Goal: Task Accomplishment & Management: Manage account settings

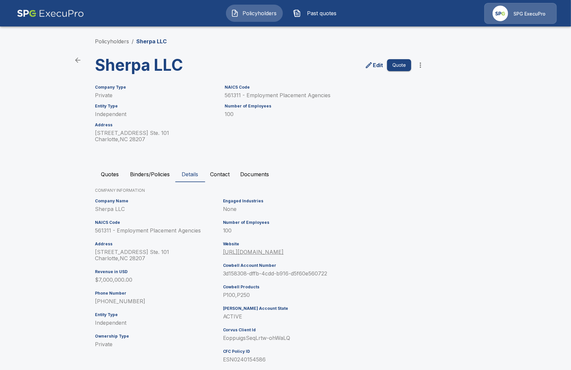
click at [532, 15] on p "SPG ExecuPro" at bounding box center [530, 14] width 32 height 7
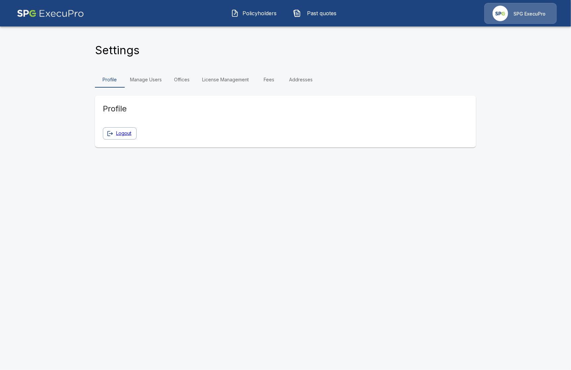
click at [195, 48] on div "Settings" at bounding box center [285, 52] width 381 height 18
click at [265, 77] on link "Fees" at bounding box center [269, 80] width 30 height 16
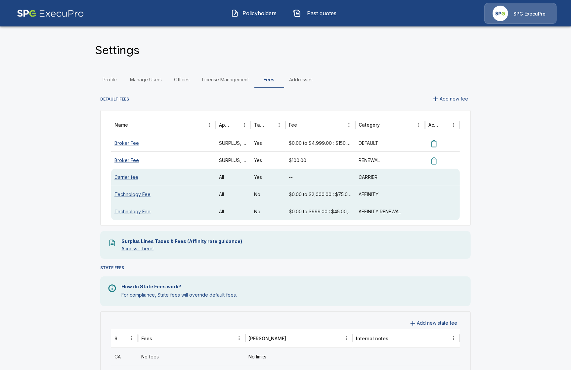
click at [130, 162] on link "Broker Fee" at bounding box center [127, 161] width 24 height 6
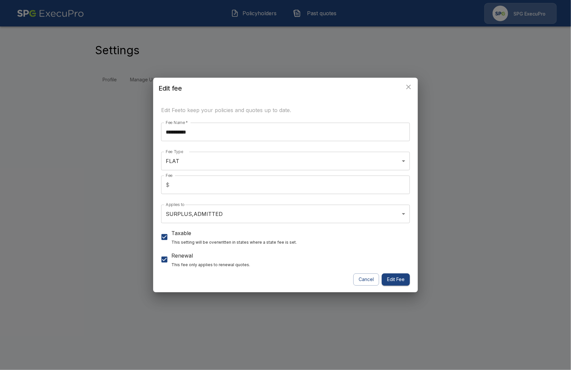
click at [85, 169] on div "**********" at bounding box center [285, 185] width 571 height 370
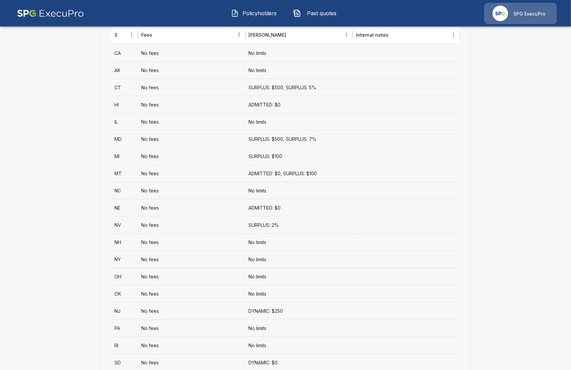
scroll to position [305, 0]
click at [195, 55] on div "No fees" at bounding box center [191, 51] width 107 height 17
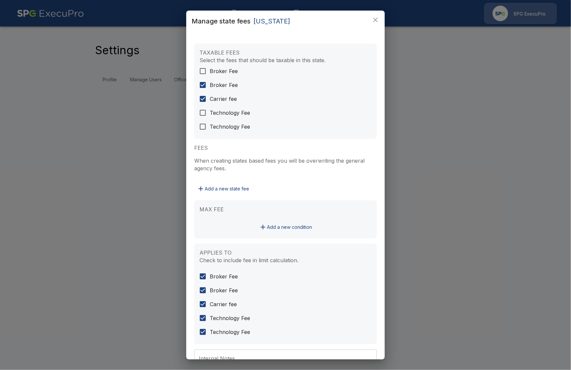
click at [112, 213] on div "Manage state fees [US_STATE] TAXABLE FEES Select the fees that should be taxabl…" at bounding box center [285, 185] width 571 height 370
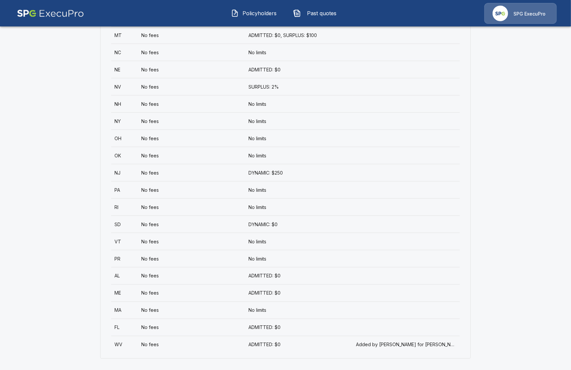
scroll to position [444, 0]
click at [198, 273] on div "No fees" at bounding box center [191, 274] width 107 height 17
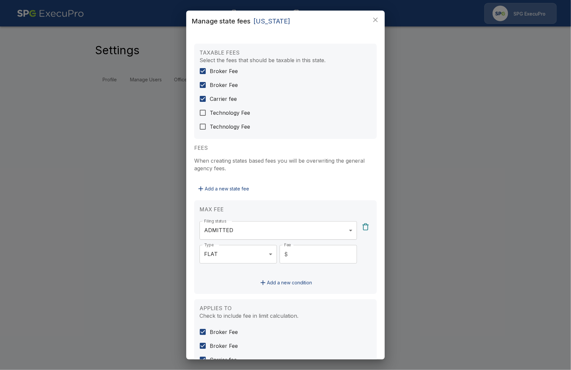
click at [104, 273] on div "Manage state fees [US_STATE] TAXABLE FEES Select the fees that should be taxabl…" at bounding box center [285, 185] width 571 height 370
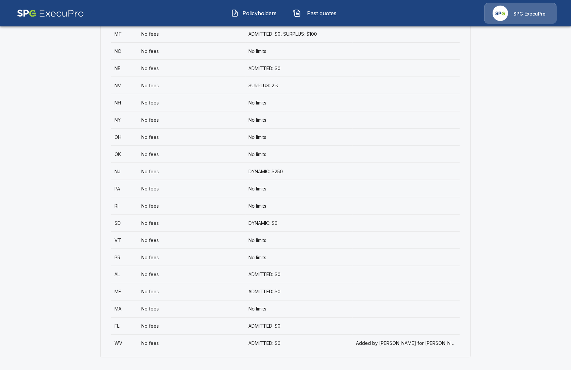
scroll to position [444, 0]
click at [219, 328] on div "No fees" at bounding box center [191, 326] width 107 height 17
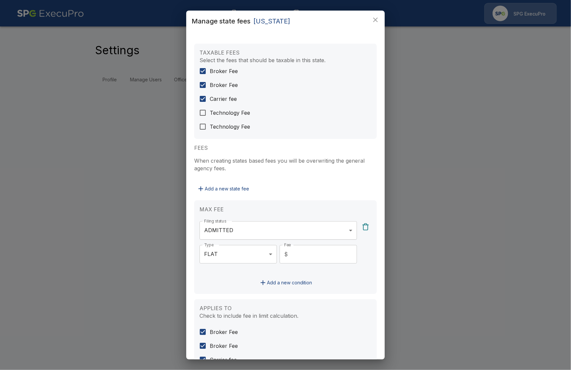
click at [103, 297] on div "Manage state fees [US_STATE] TAXABLE FEES Select the fees that should be taxabl…" at bounding box center [285, 185] width 571 height 370
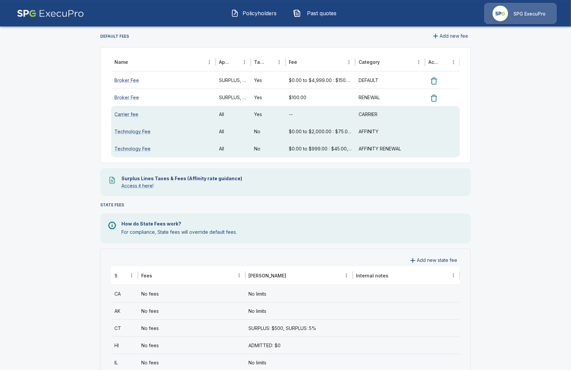
scroll to position [62, 0]
click at [123, 278] on icon "Sort" at bounding box center [123, 276] width 6 height 6
click at [175, 298] on div "No fees" at bounding box center [191, 294] width 107 height 17
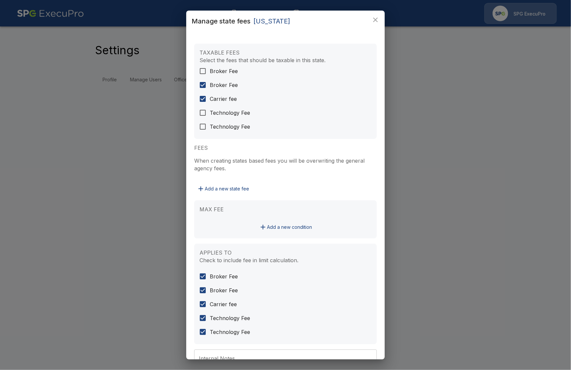
click at [217, 71] on span "Broker Fee" at bounding box center [224, 71] width 28 height 8
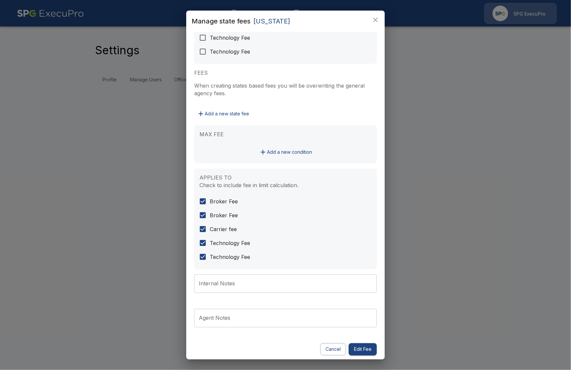
scroll to position [77, 0]
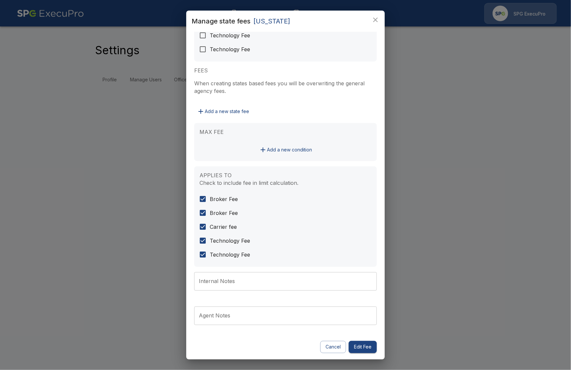
click at [373, 348] on button "Edit Fee" at bounding box center [363, 347] width 28 height 12
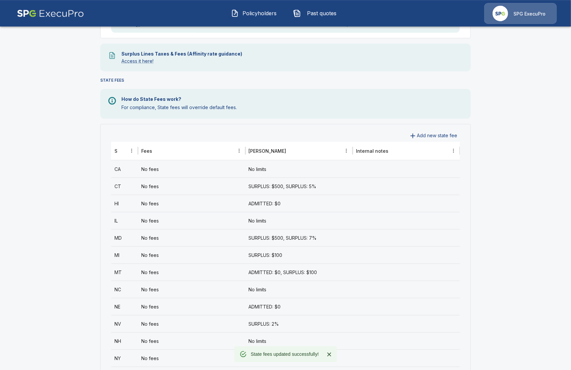
scroll to position [191, 0]
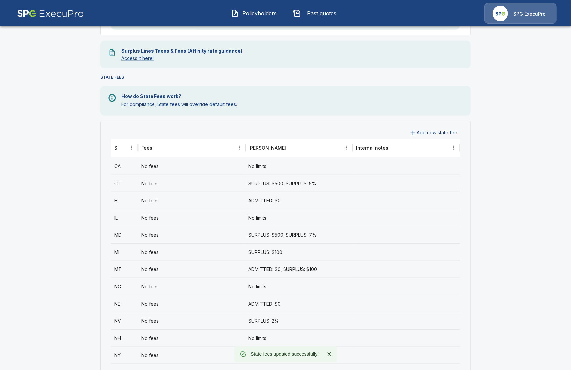
click at [173, 164] on div "No fees" at bounding box center [191, 166] width 107 height 17
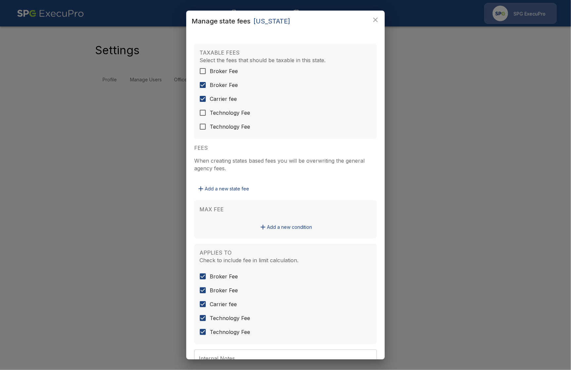
click at [218, 69] on span "Broker Fee" at bounding box center [224, 71] width 28 height 8
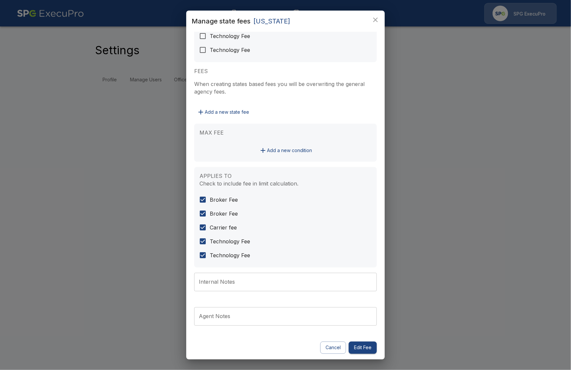
scroll to position [77, 0]
click at [371, 344] on button "Edit Fee" at bounding box center [363, 347] width 28 height 12
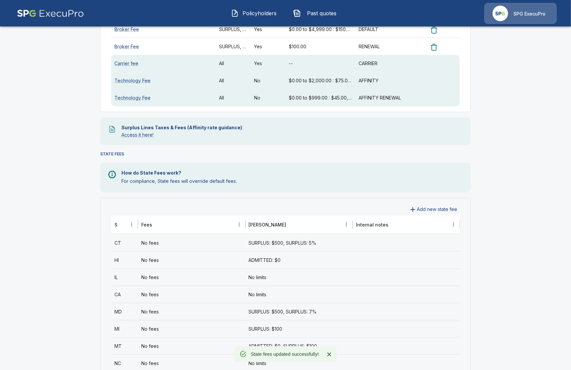
scroll to position [114, 0]
click at [156, 238] on div "No fees" at bounding box center [191, 242] width 107 height 17
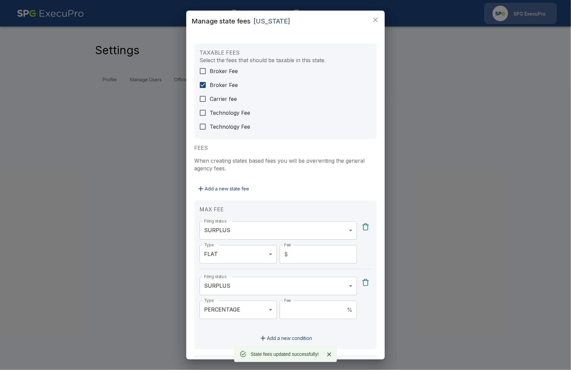
click at [221, 69] on span "Broker Fee" at bounding box center [224, 71] width 28 height 8
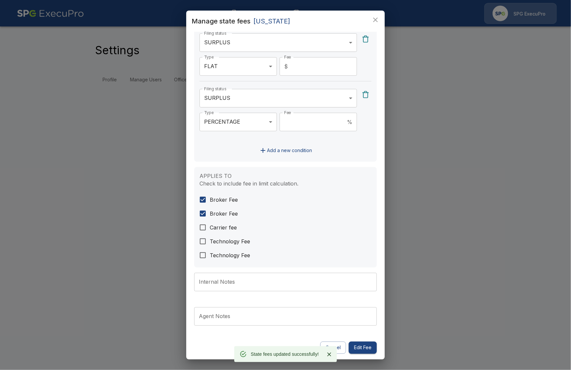
scroll to position [189, 0]
click at [361, 345] on button "Edit Fee" at bounding box center [363, 347] width 28 height 12
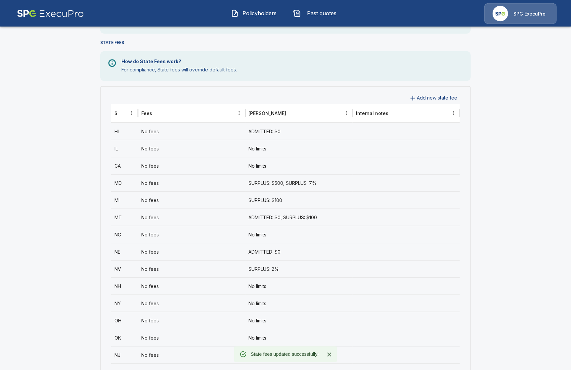
scroll to position [229, 0]
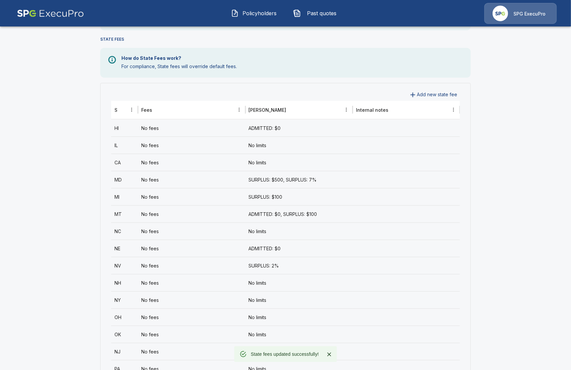
click at [159, 127] on div "No fees" at bounding box center [191, 128] width 107 height 17
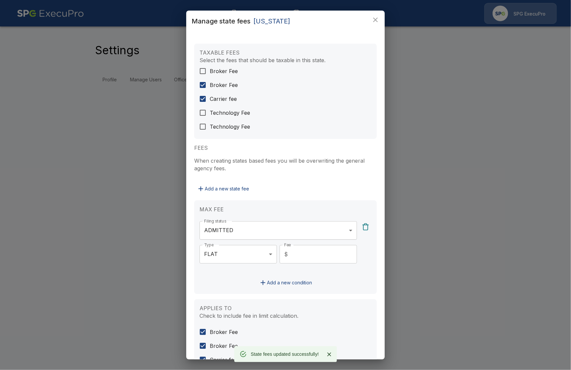
click at [214, 72] on span "Broker Fee" at bounding box center [224, 71] width 28 height 8
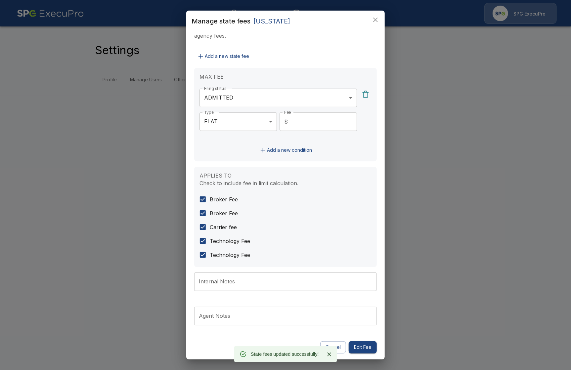
scroll to position [133, 0]
click at [366, 343] on button "Edit Fee" at bounding box center [363, 347] width 28 height 12
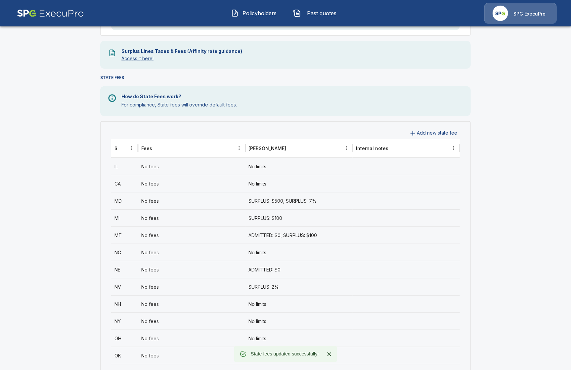
scroll to position [191, 0]
click at [174, 166] on div "No fees" at bounding box center [191, 166] width 107 height 17
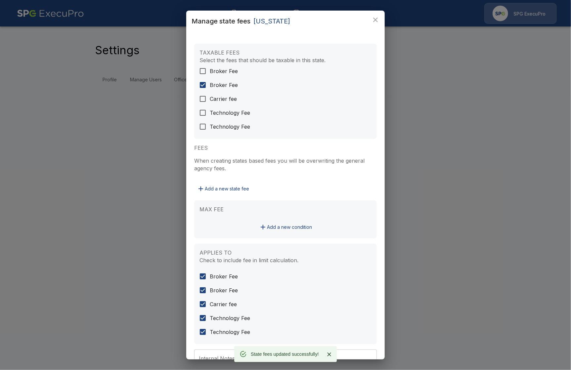
click at [221, 72] on span "Broker Fee" at bounding box center [224, 71] width 28 height 8
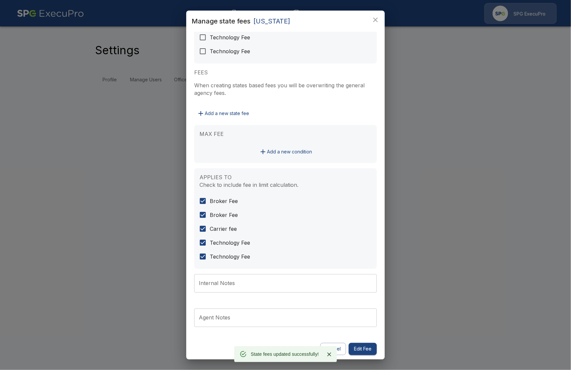
scroll to position [77, 0]
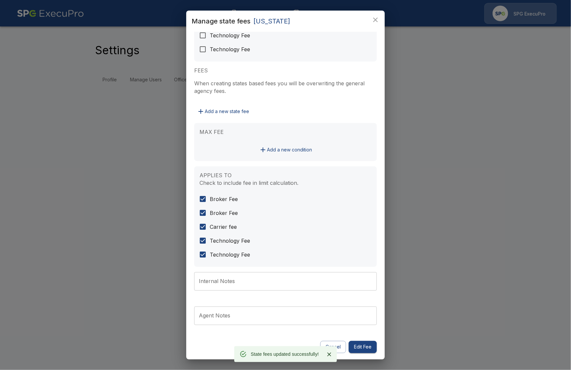
click at [363, 348] on button "Edit Fee" at bounding box center [363, 347] width 28 height 12
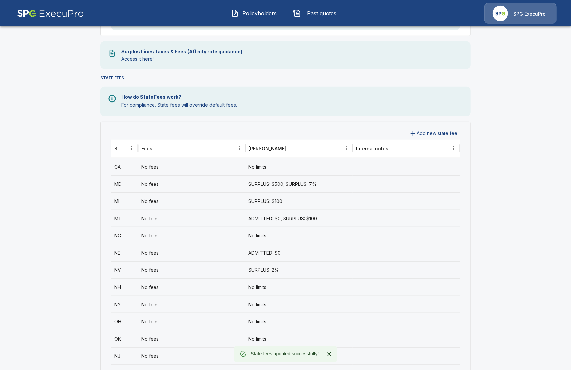
scroll to position [191, 0]
click at [197, 169] on div "No fees" at bounding box center [191, 166] width 107 height 17
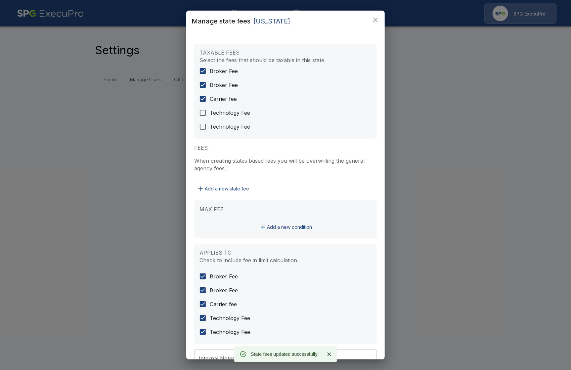
click at [94, 282] on div "Manage state fees [US_STATE] TAXABLE FEES Select the fees that should be taxabl…" at bounding box center [285, 185] width 571 height 370
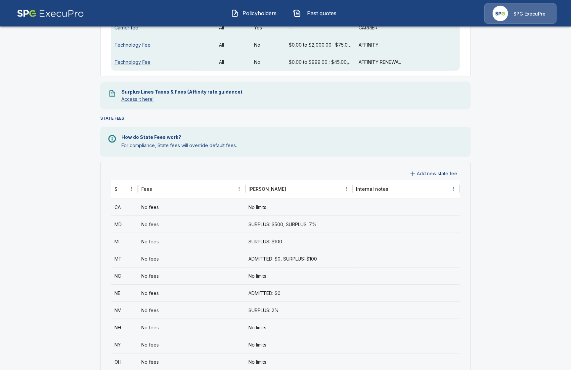
scroll to position [152, 0]
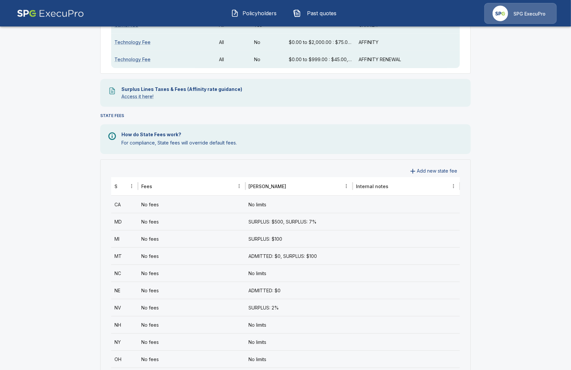
click at [165, 226] on div "No fees" at bounding box center [191, 221] width 107 height 17
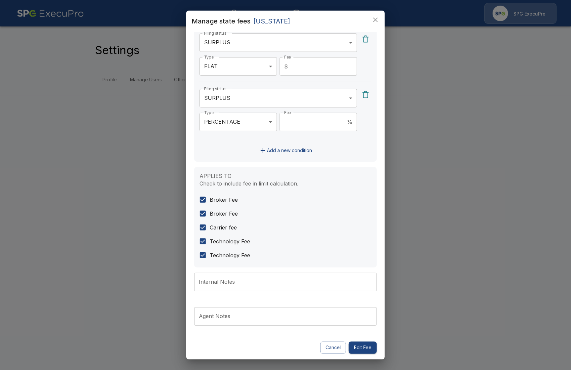
scroll to position [189, 0]
click at [362, 347] on button "Edit Fee" at bounding box center [363, 347] width 28 height 12
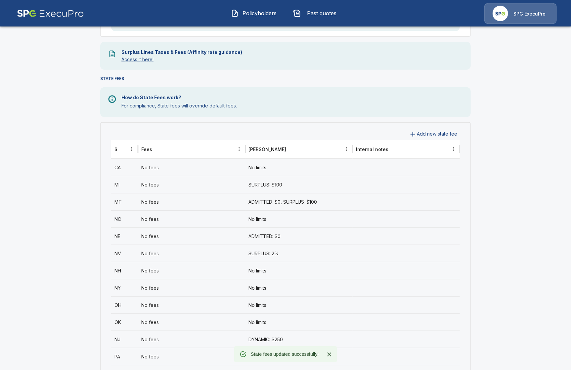
scroll to position [191, 0]
click at [182, 187] on div "No fees" at bounding box center [191, 183] width 107 height 17
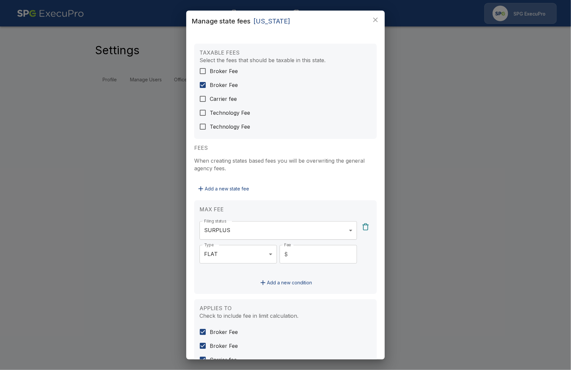
click at [218, 73] on span "Broker Fee" at bounding box center [224, 71] width 28 height 8
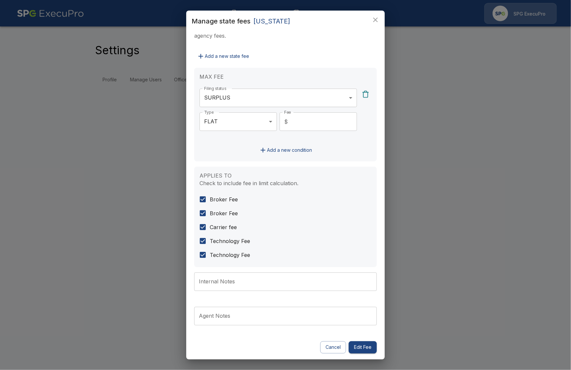
scroll to position [133, 0]
click at [361, 346] on button "Edit Fee" at bounding box center [363, 347] width 28 height 12
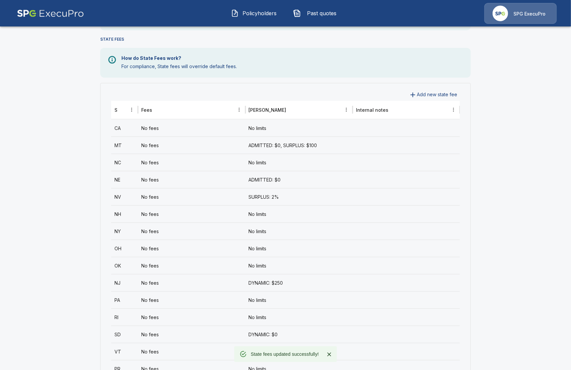
click at [162, 139] on div "No fees" at bounding box center [191, 145] width 107 height 17
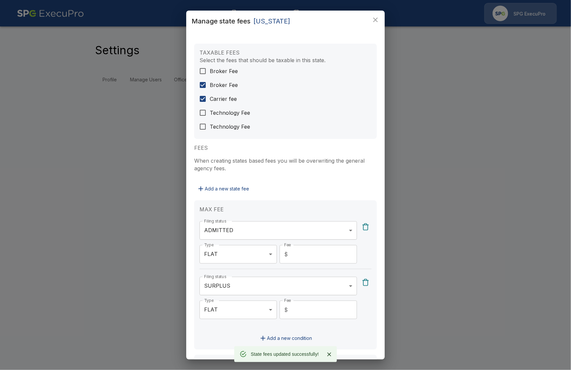
click at [218, 76] on label "Broker Fee" at bounding box center [281, 71] width 170 height 14
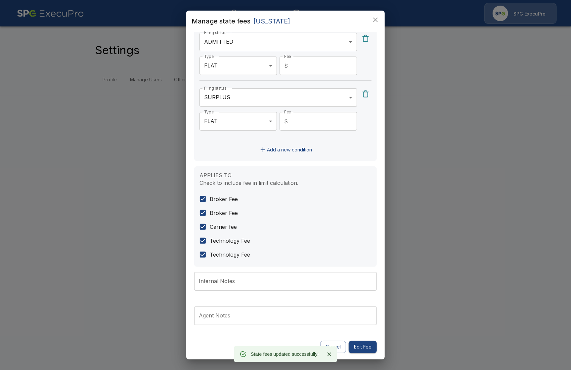
click at [372, 347] on button "Edit Fee" at bounding box center [363, 347] width 28 height 12
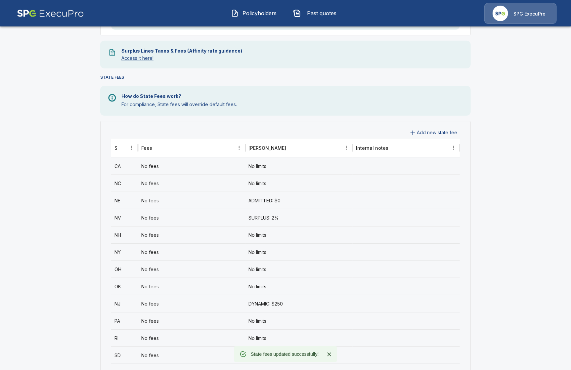
click at [167, 183] on div "No fees" at bounding box center [191, 183] width 107 height 17
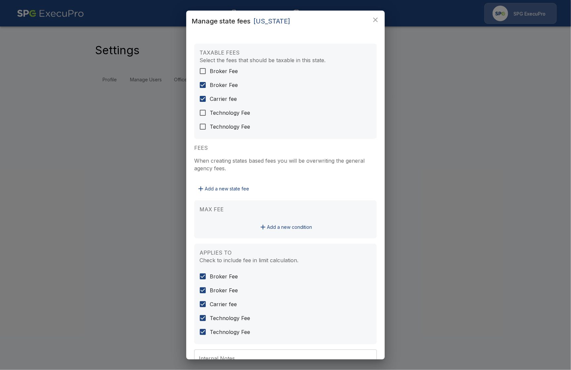
click at [222, 73] on span "Broker Fee" at bounding box center [224, 71] width 28 height 8
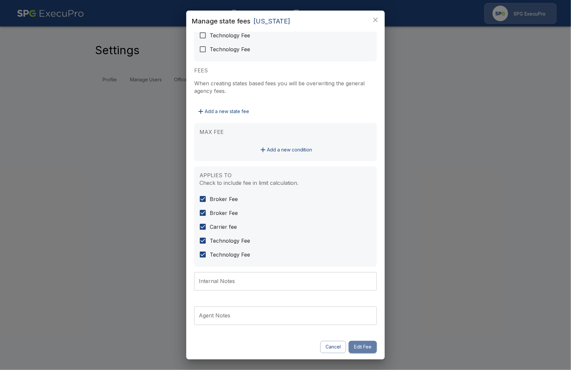
click at [357, 350] on button "Edit Fee" at bounding box center [363, 347] width 28 height 12
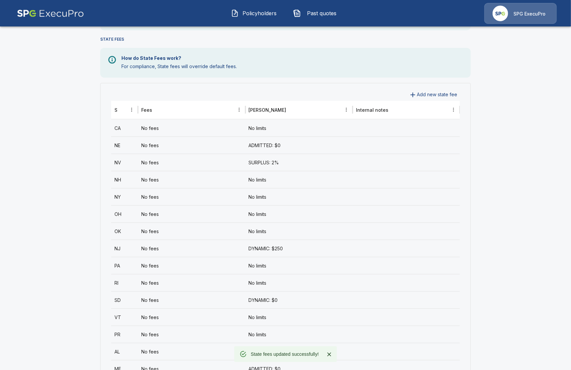
click at [161, 147] on div "No fees" at bounding box center [191, 145] width 107 height 17
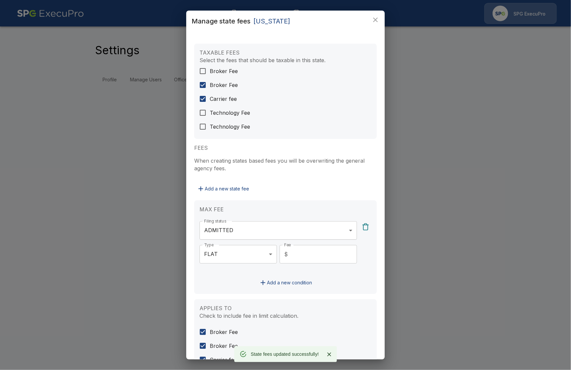
click at [223, 70] on span "Broker Fee" at bounding box center [224, 71] width 28 height 8
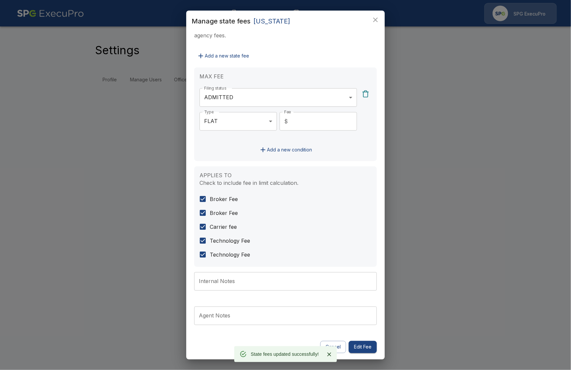
click at [372, 348] on button "Edit Fee" at bounding box center [363, 347] width 28 height 12
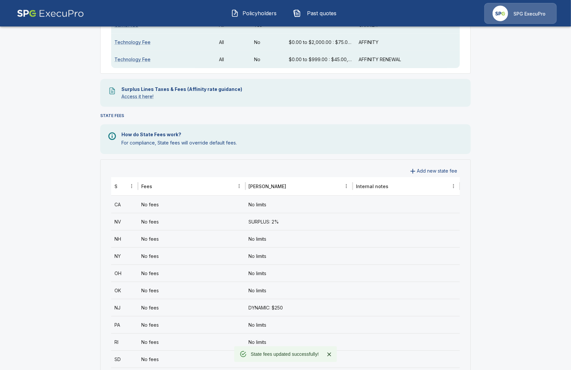
click at [202, 222] on div "No fees" at bounding box center [191, 221] width 107 height 17
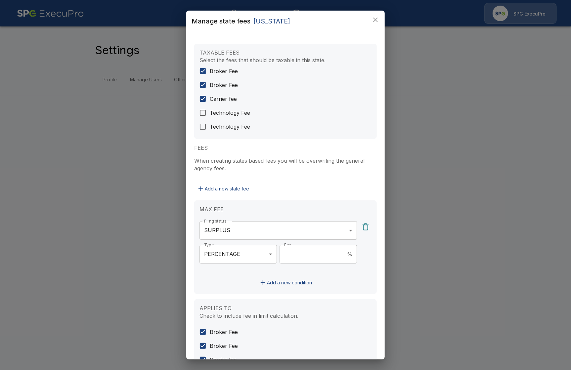
click at [125, 255] on div "**********" at bounding box center [285, 185] width 571 height 370
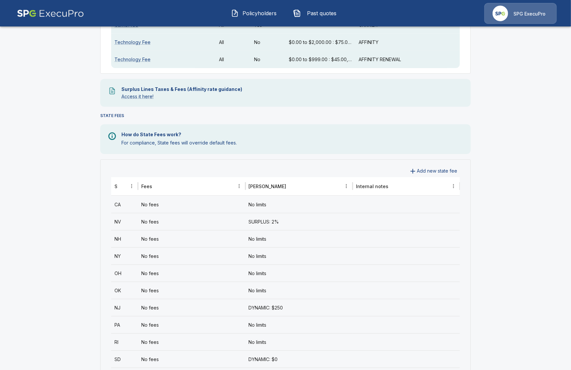
click at [166, 237] on div "No fees" at bounding box center [191, 238] width 107 height 17
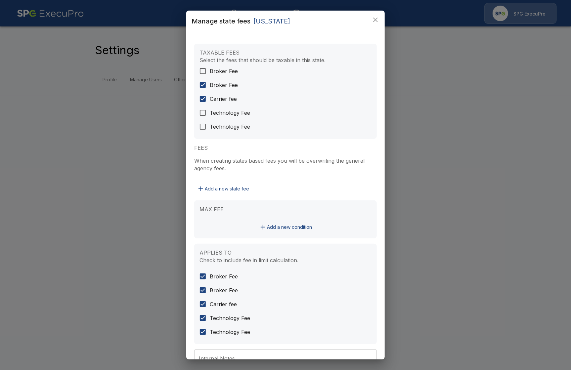
click at [218, 72] on span "Broker Fee" at bounding box center [224, 71] width 28 height 8
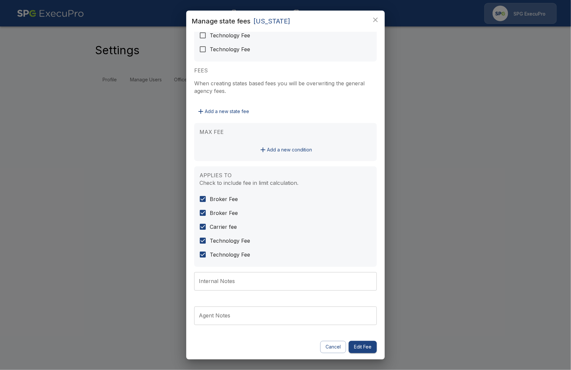
click at [365, 345] on button "Edit Fee" at bounding box center [363, 347] width 28 height 12
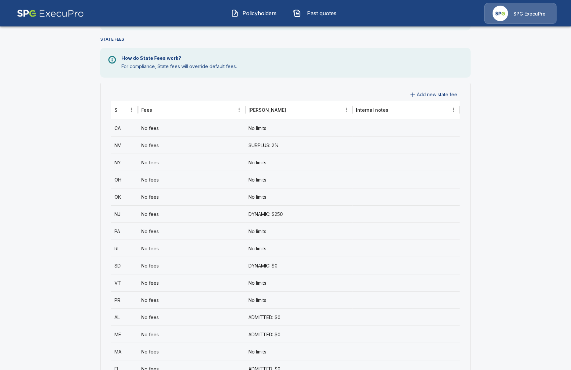
click at [194, 157] on div "No fees" at bounding box center [191, 162] width 107 height 17
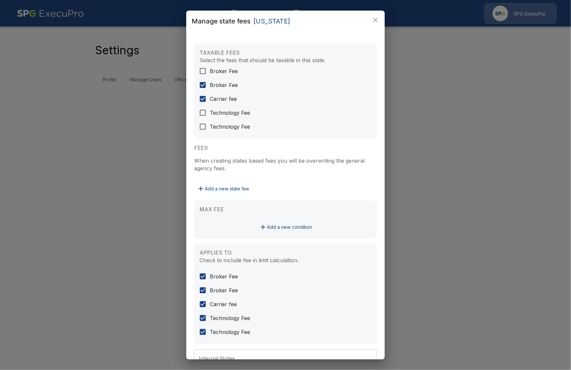
click at [215, 71] on span "Broker Fee" at bounding box center [224, 71] width 28 height 8
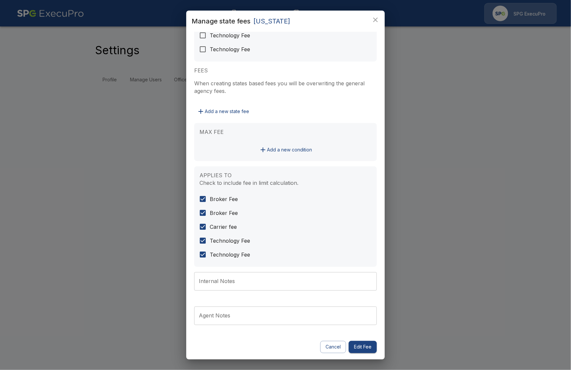
click at [362, 344] on button "Edit Fee" at bounding box center [363, 347] width 28 height 12
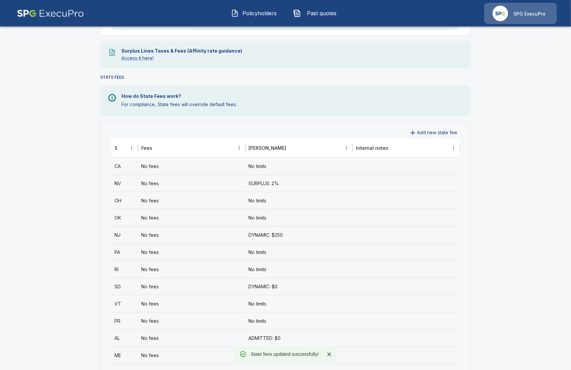
click at [134, 201] on div "OH" at bounding box center [124, 200] width 27 height 17
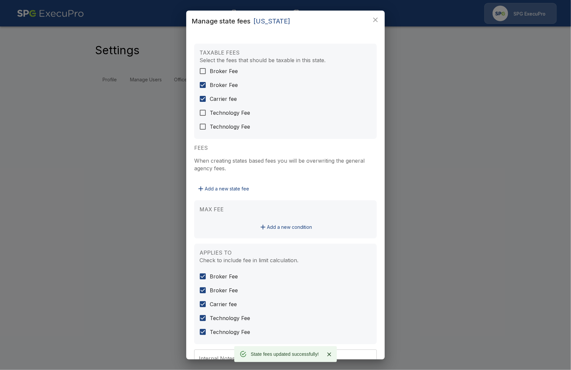
click at [214, 74] on span "Broker Fee" at bounding box center [224, 71] width 28 height 8
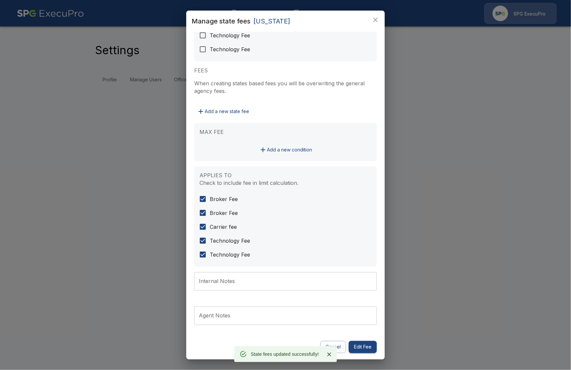
click at [363, 350] on button "Edit Fee" at bounding box center [363, 347] width 28 height 12
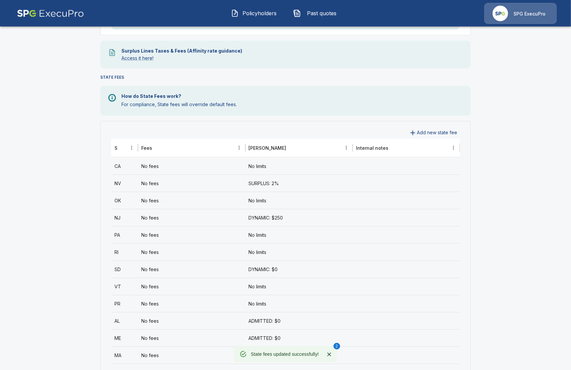
click at [183, 223] on div "No fees" at bounding box center [191, 217] width 107 height 17
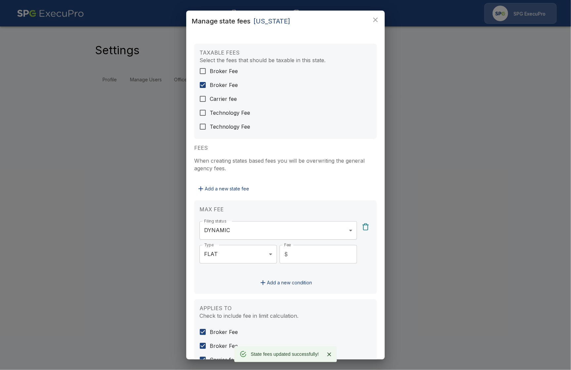
click at [223, 75] on label "Broker Fee" at bounding box center [281, 71] width 170 height 14
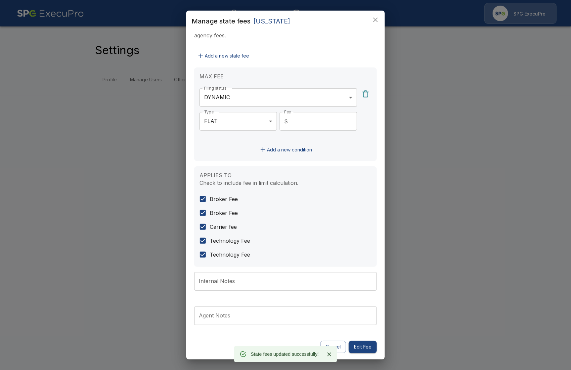
click at [367, 342] on button "Edit Fee" at bounding box center [363, 347] width 28 height 12
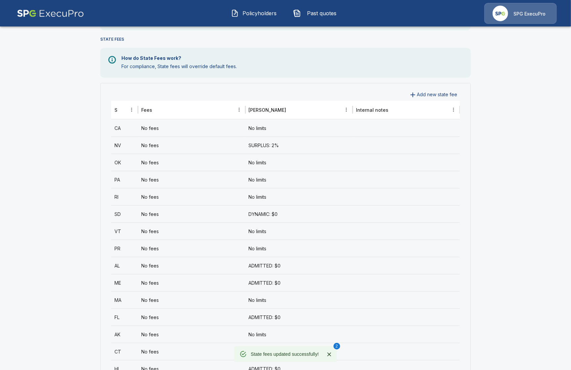
click at [188, 161] on div "No fees" at bounding box center [191, 162] width 107 height 17
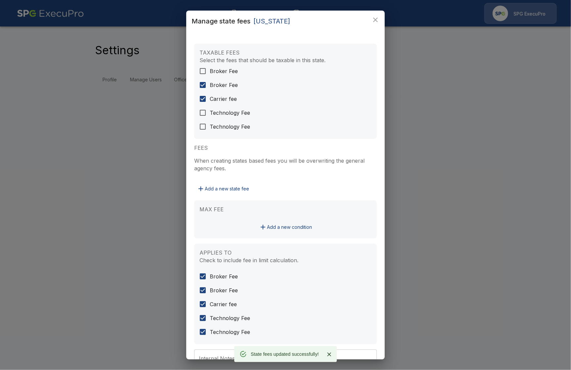
click at [212, 73] on span "Broker Fee" at bounding box center [224, 71] width 28 height 8
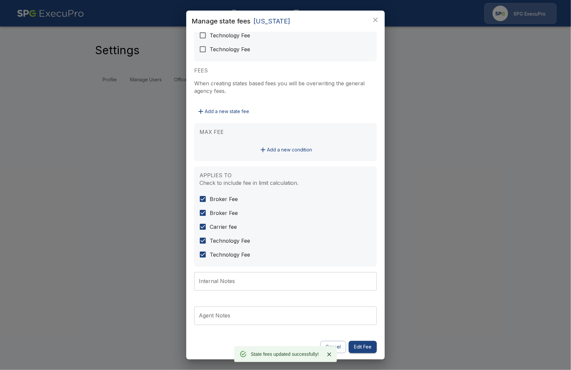
click at [368, 350] on button "Edit Fee" at bounding box center [363, 347] width 28 height 12
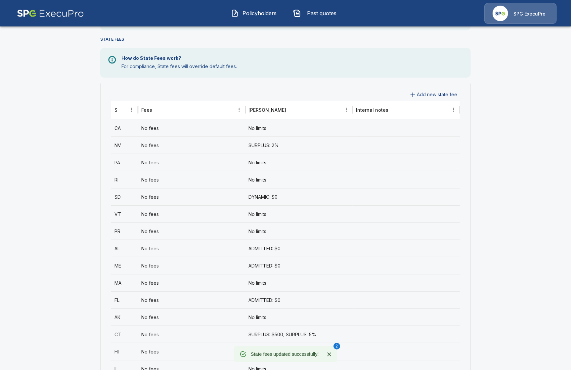
click at [181, 162] on div "No fees" at bounding box center [191, 162] width 107 height 17
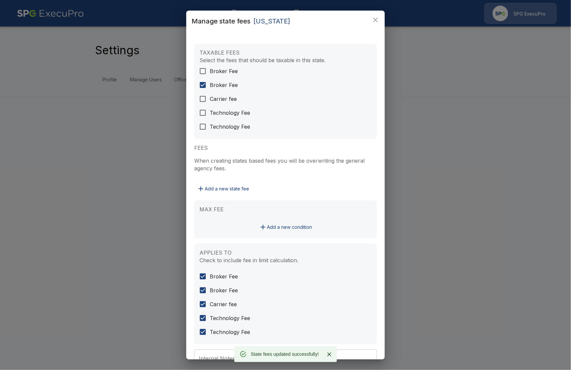
click at [213, 69] on span "Broker Fee" at bounding box center [224, 71] width 28 height 8
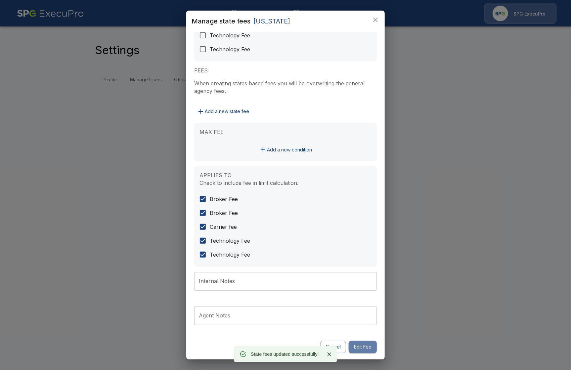
click at [363, 350] on button "Edit Fee" at bounding box center [363, 347] width 28 height 12
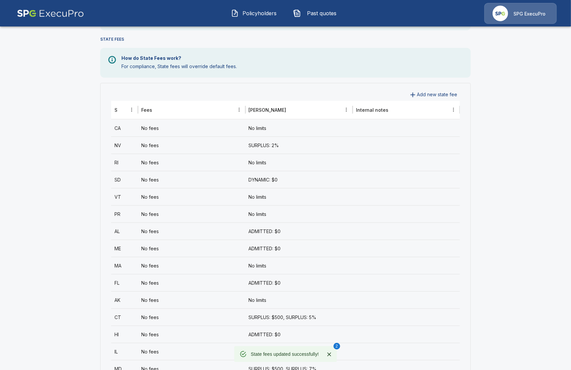
click at [179, 165] on div "No fees" at bounding box center [191, 162] width 107 height 17
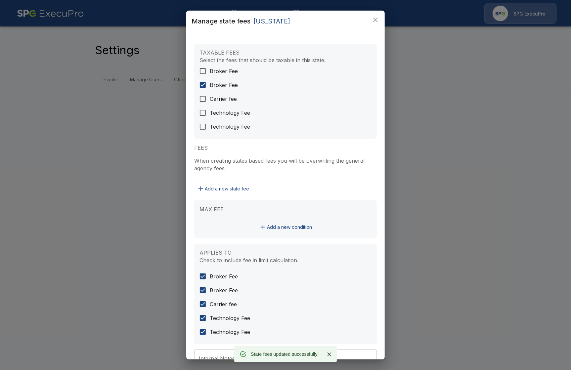
click at [230, 73] on span "Broker Fee" at bounding box center [224, 71] width 28 height 8
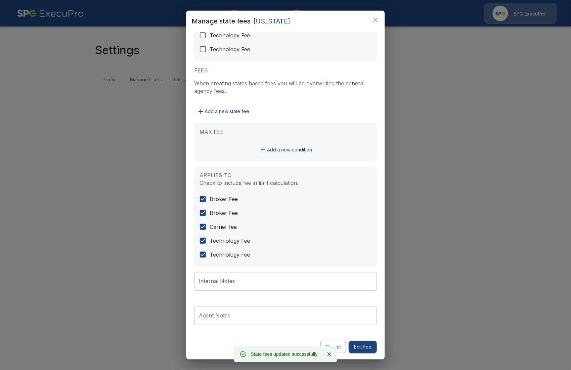
click at [369, 343] on button "Edit Fee" at bounding box center [363, 347] width 28 height 12
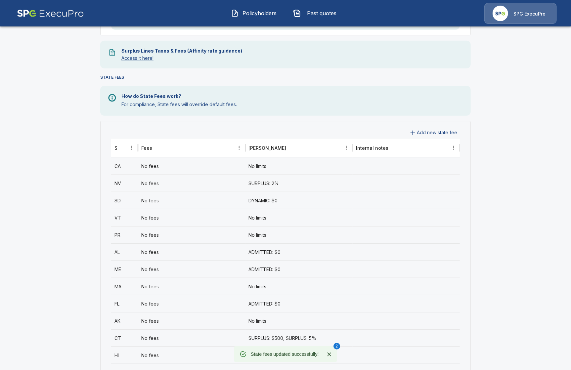
click at [182, 187] on div "No fees" at bounding box center [191, 183] width 107 height 17
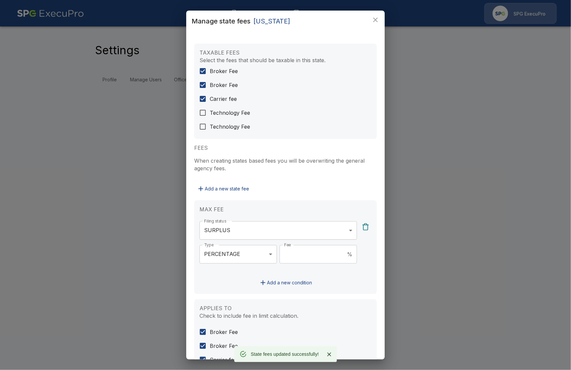
click at [447, 182] on div "**********" at bounding box center [285, 185] width 571 height 370
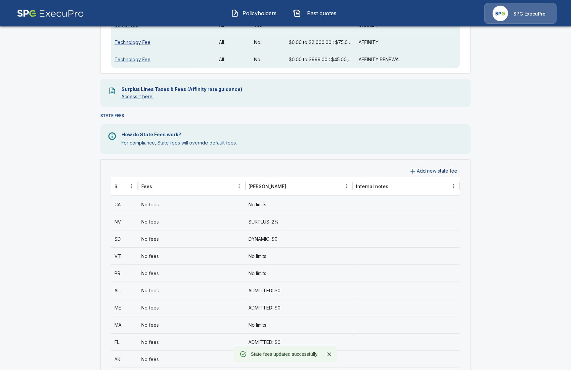
click at [172, 239] on div "No fees" at bounding box center [191, 238] width 107 height 17
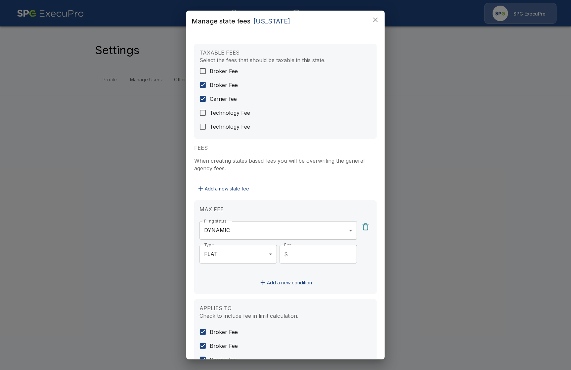
click at [222, 73] on span "Broker Fee" at bounding box center [224, 71] width 28 height 8
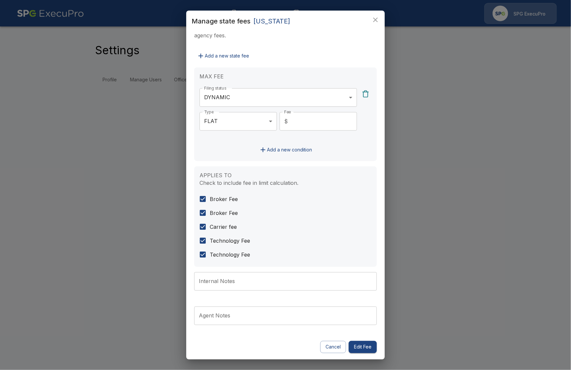
click at [371, 347] on button "Edit Fee" at bounding box center [363, 347] width 28 height 12
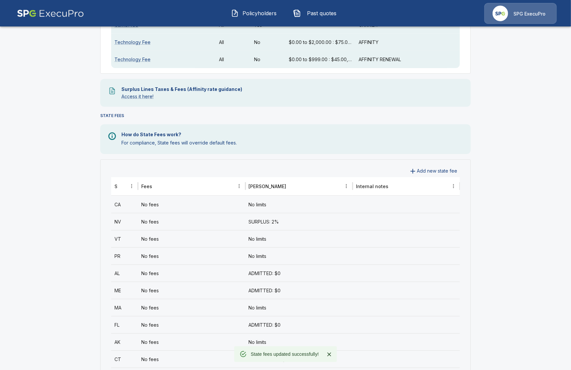
click at [185, 243] on div "No fees" at bounding box center [191, 238] width 107 height 17
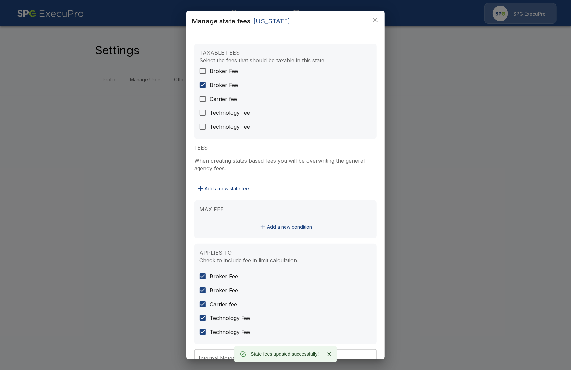
click at [235, 68] on span "Broker Fee" at bounding box center [224, 71] width 28 height 8
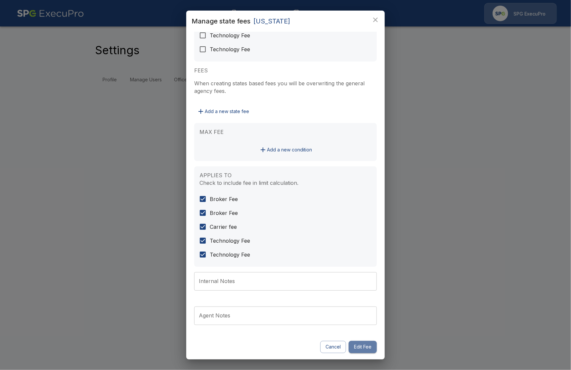
click at [370, 348] on button "Edit Fee" at bounding box center [363, 347] width 28 height 12
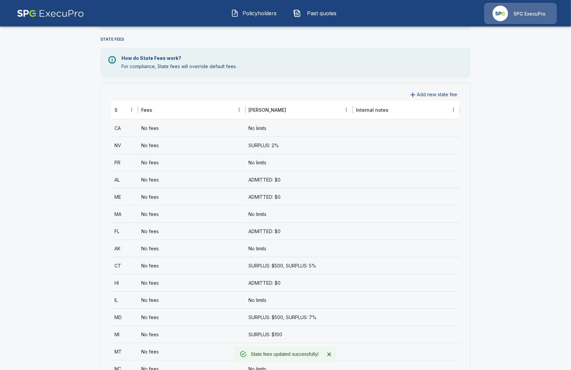
click at [149, 159] on div "No fees" at bounding box center [191, 162] width 107 height 17
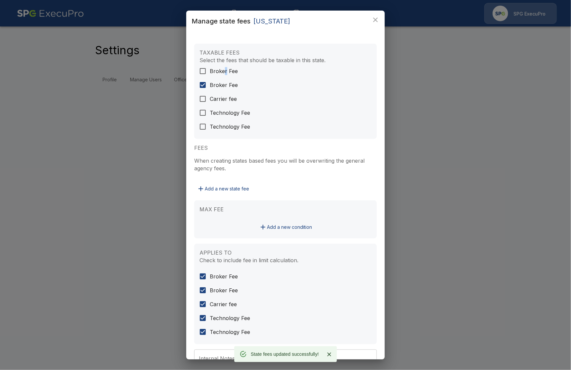
drag, startPoint x: 225, startPoint y: 72, endPoint x: 260, endPoint y: 120, distance: 59.1
click at [225, 72] on span "Broker Fee" at bounding box center [224, 71] width 28 height 8
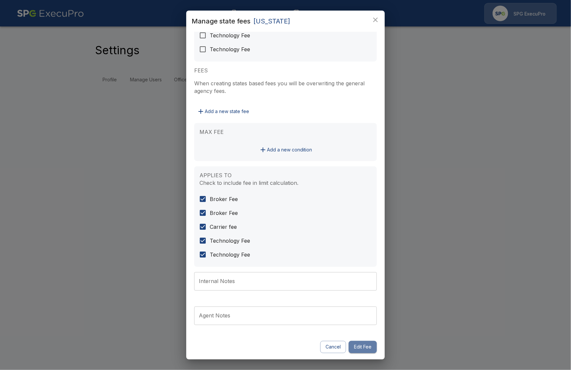
click at [361, 349] on button "Edit Fee" at bounding box center [363, 347] width 28 height 12
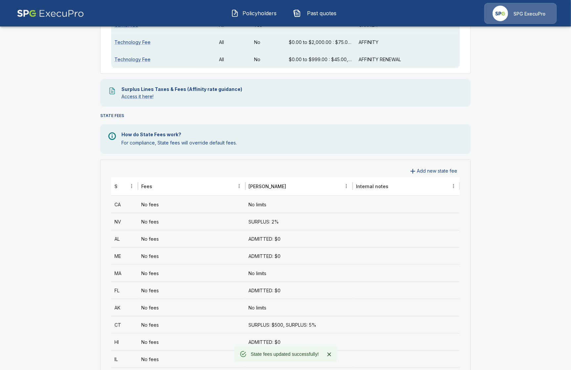
click at [193, 246] on div "No fees" at bounding box center [191, 238] width 107 height 17
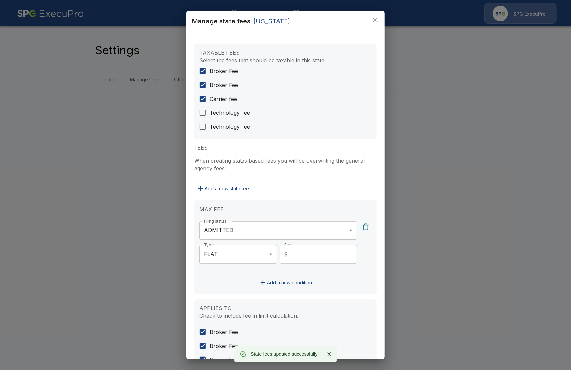
click at [435, 167] on div "Manage state fees [US_STATE] TAXABLE FEES Select the fees that should be taxabl…" at bounding box center [285, 185] width 571 height 370
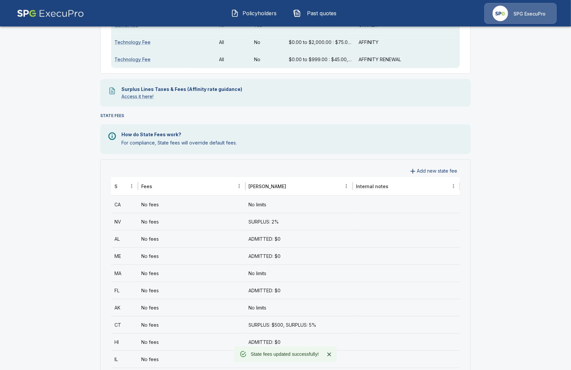
click at [206, 255] on div "No fees" at bounding box center [191, 256] width 107 height 17
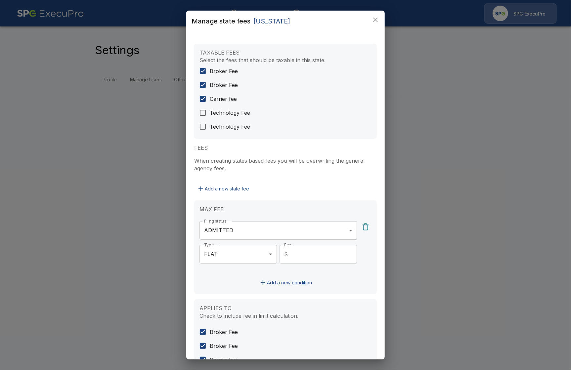
click at [92, 244] on div "Manage state fees [US_STATE] TAXABLE FEES Select the fees that should be taxabl…" at bounding box center [285, 185] width 571 height 370
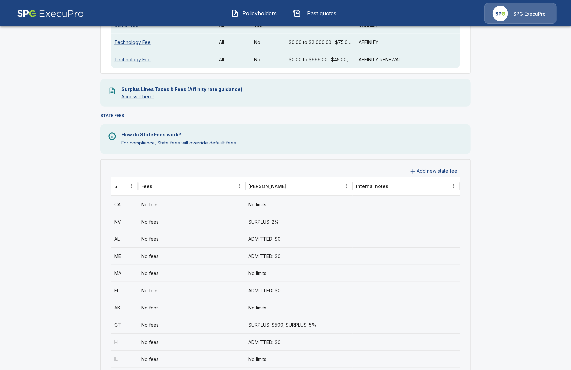
click at [175, 254] on div "No fees" at bounding box center [191, 256] width 107 height 17
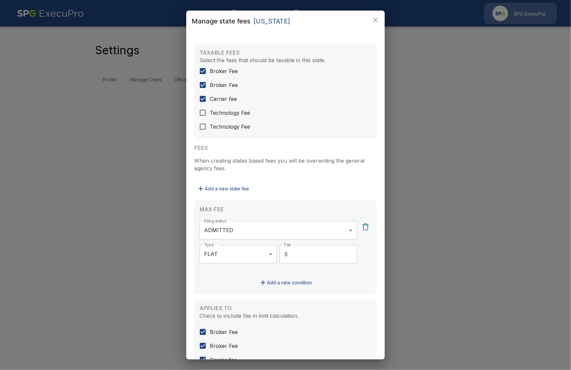
click at [90, 258] on div "Manage state fees [US_STATE] TAXABLE FEES Select the fees that should be taxabl…" at bounding box center [285, 185] width 571 height 370
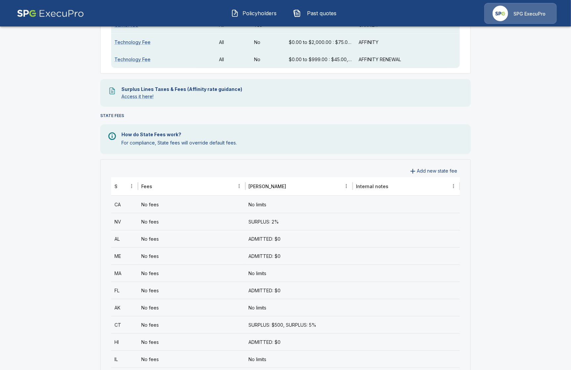
click at [175, 266] on div "No fees" at bounding box center [191, 273] width 107 height 17
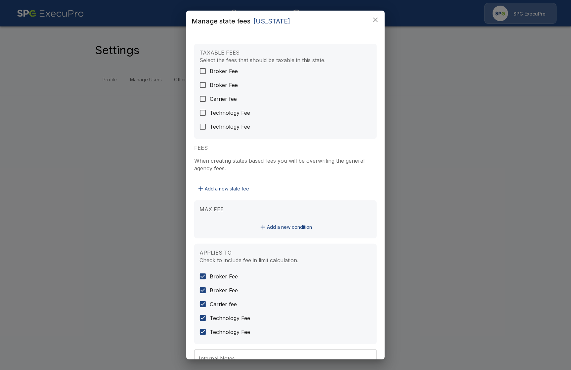
click at [113, 265] on div "Manage state fees [US_STATE] TAXABLE FEES Select the fees that should be taxabl…" at bounding box center [285, 185] width 571 height 370
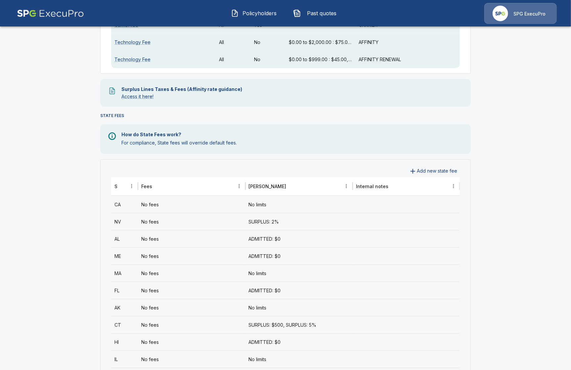
click at [200, 289] on div "No fees" at bounding box center [191, 290] width 107 height 17
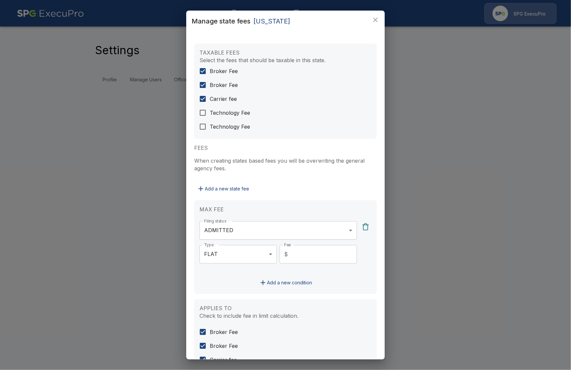
click at [91, 272] on div "Manage state fees [US_STATE] TAXABLE FEES Select the fees that should be taxabl…" at bounding box center [285, 185] width 571 height 370
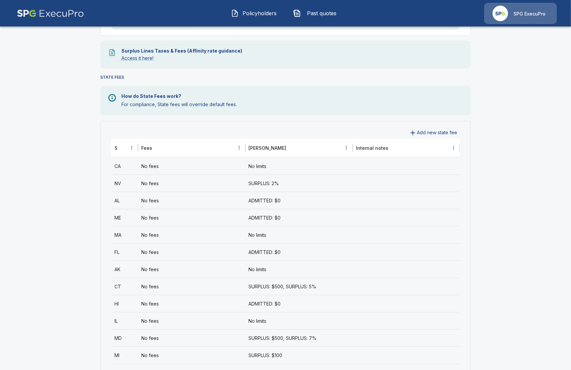
click at [182, 264] on div "No fees" at bounding box center [191, 269] width 107 height 17
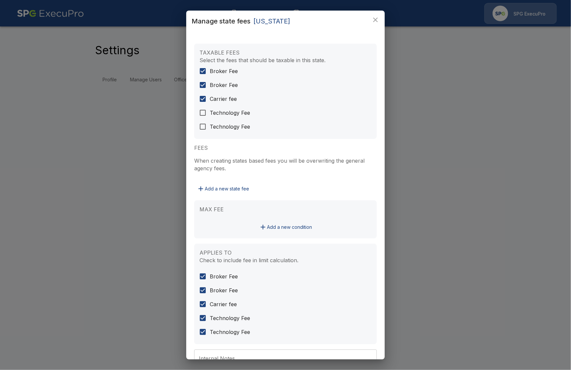
click at [72, 271] on div "Manage state fees [US_STATE] TAXABLE FEES Select the fees that should be taxabl…" at bounding box center [285, 185] width 571 height 370
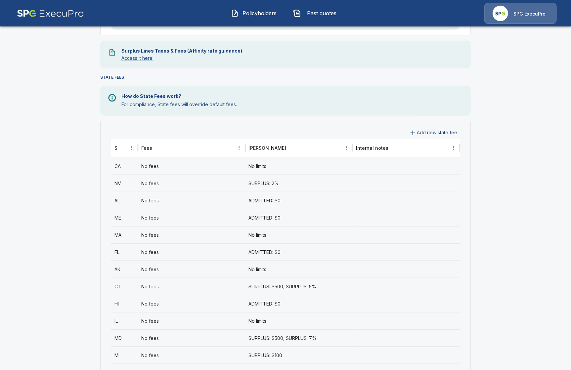
click at [169, 268] on div "No fees" at bounding box center [191, 269] width 107 height 17
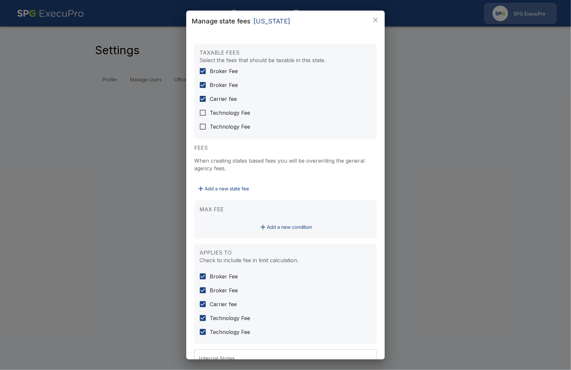
click at [68, 276] on div "Manage state fees [US_STATE] TAXABLE FEES Select the fees that should be taxabl…" at bounding box center [285, 185] width 571 height 370
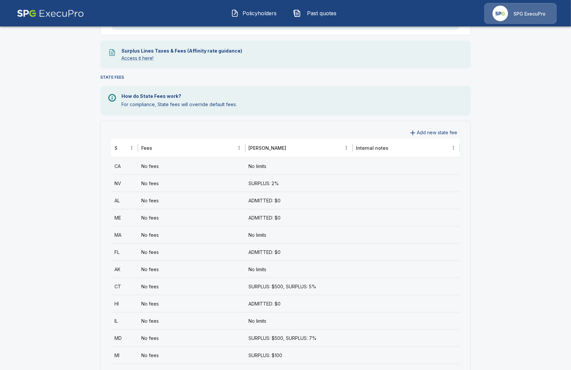
click at [159, 284] on div "No fees" at bounding box center [191, 286] width 107 height 17
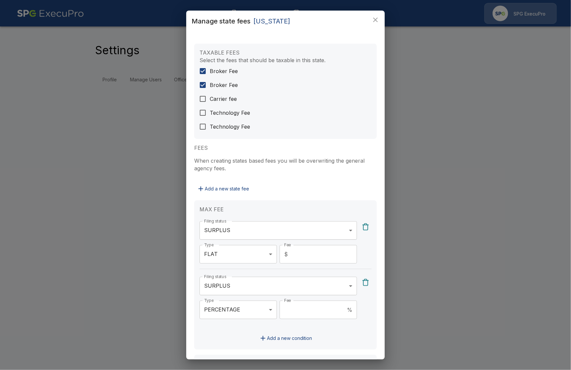
click at [73, 278] on div "**********" at bounding box center [285, 185] width 571 height 370
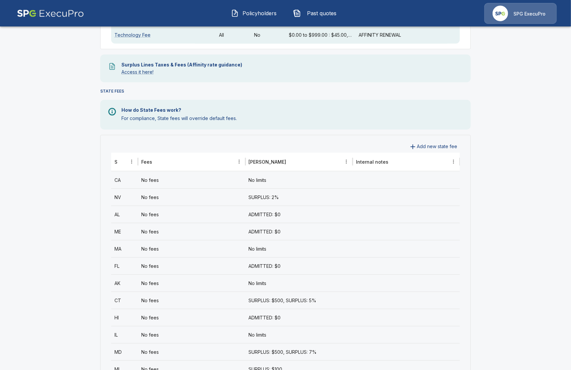
click at [186, 198] on div "No fees" at bounding box center [191, 197] width 107 height 17
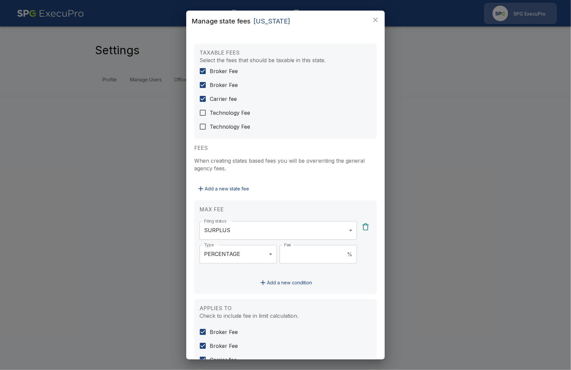
click at [84, 183] on div "**********" at bounding box center [285, 185] width 571 height 370
